Goal: Use online tool/utility

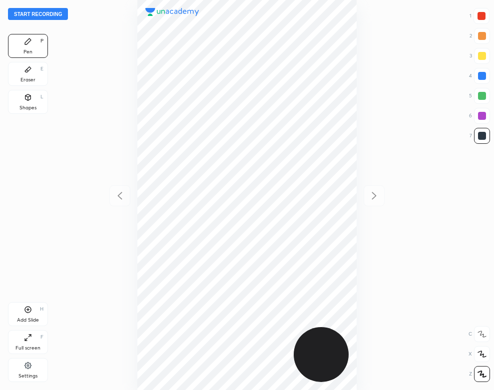
scroll to position [390, 334]
click at [57, 16] on button "Start recording" at bounding box center [38, 14] width 60 height 12
click at [38, 70] on div "Eraser E" at bounding box center [28, 74] width 40 height 24
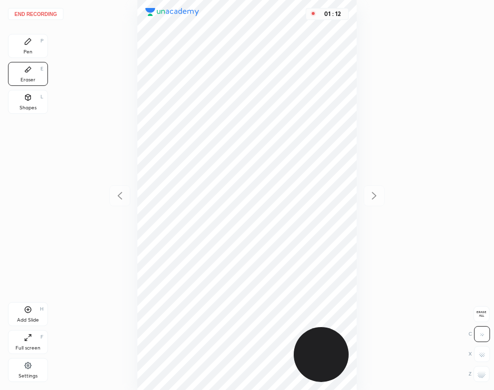
click at [32, 49] on div "Pen" at bounding box center [27, 51] width 9 height 5
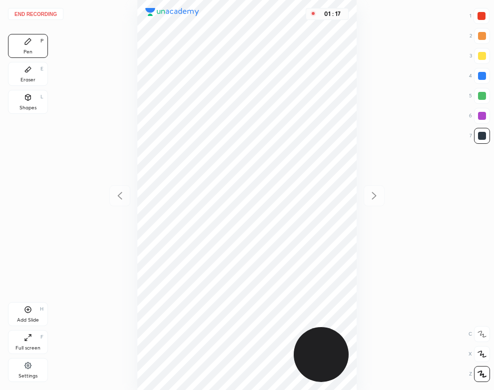
click at [32, 75] on div "Eraser E" at bounding box center [28, 74] width 40 height 24
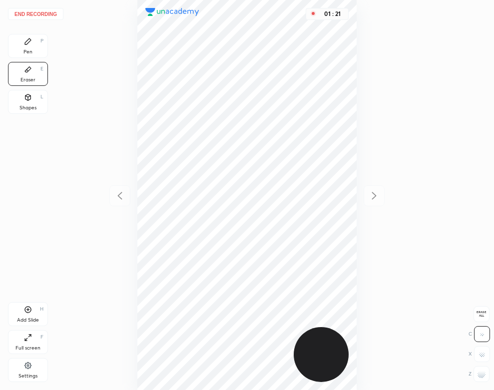
click at [35, 50] on div "Pen P" at bounding box center [28, 46] width 40 height 24
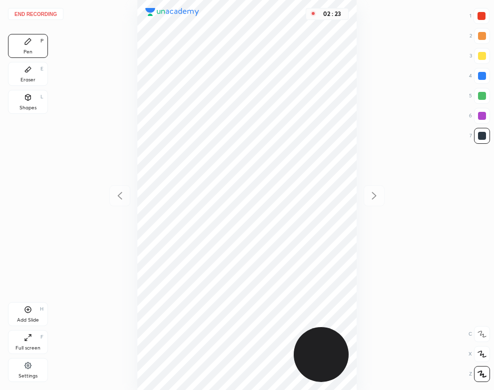
click at [32, 74] on div "Eraser E" at bounding box center [28, 74] width 40 height 24
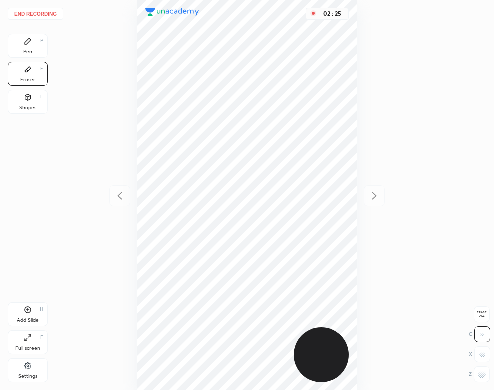
click at [24, 41] on icon at bounding box center [28, 41] width 8 height 8
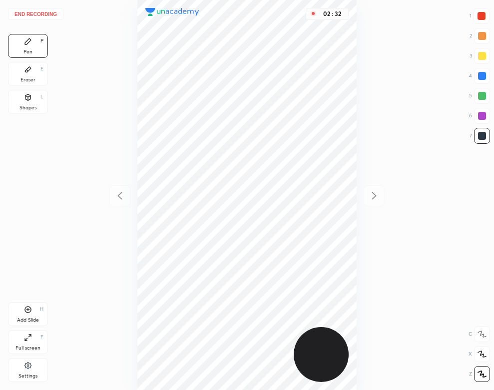
click at [28, 101] on icon at bounding box center [28, 97] width 8 height 8
click at [31, 46] on div "Pen P" at bounding box center [28, 46] width 40 height 24
click at [48, 11] on button "End recording" at bounding box center [35, 14] width 55 height 12
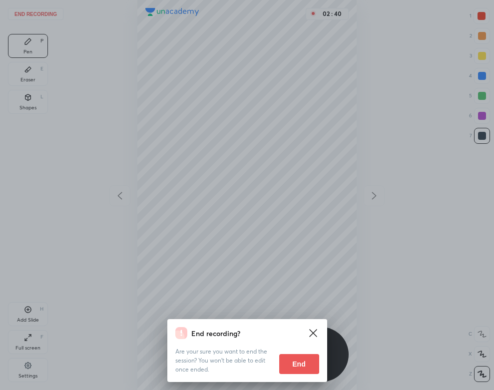
click at [307, 366] on button "End" at bounding box center [299, 364] width 40 height 20
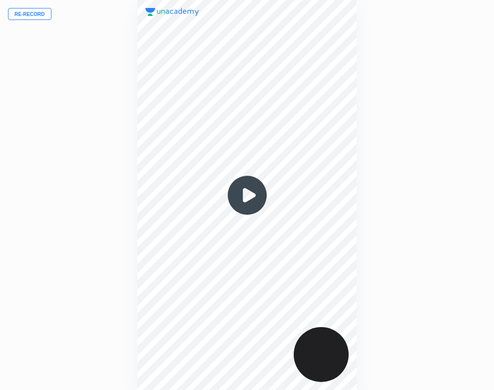
click at [248, 193] on img at bounding box center [247, 195] width 48 height 48
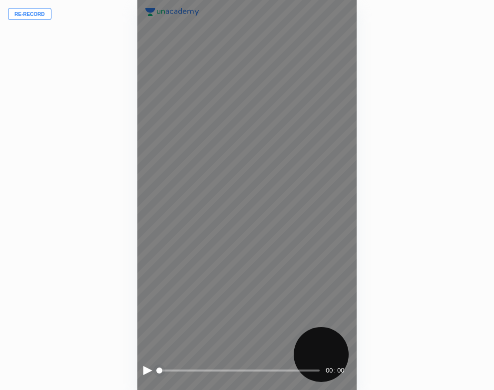
click at [148, 370] on div at bounding box center [147, 370] width 9 height 9
